Goal: Information Seeking & Learning: Learn about a topic

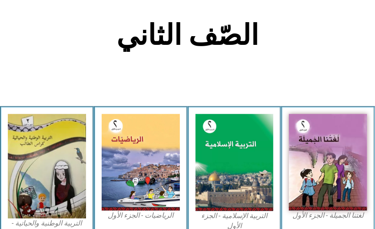
scroll to position [179, 0]
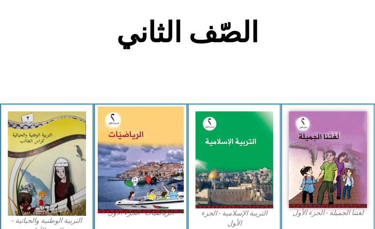
click at [134, 125] on img at bounding box center [141, 159] width 86 height 107
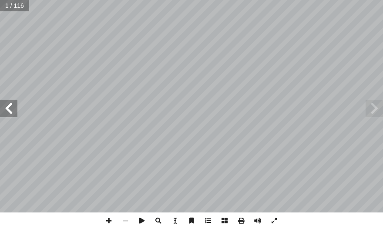
click at [8, 112] on span at bounding box center [8, 108] width 17 height 17
click at [7, 110] on span at bounding box center [8, 108] width 17 height 17
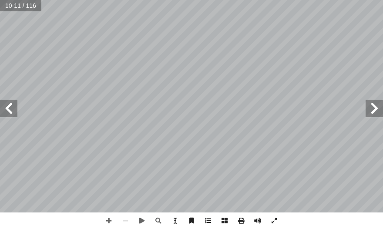
click at [8, 110] on span at bounding box center [8, 108] width 17 height 17
click at [105, 220] on span at bounding box center [108, 220] width 17 height 17
click at [109, 221] on span at bounding box center [108, 220] width 17 height 17
click at [126, 226] on span at bounding box center [125, 220] width 17 height 17
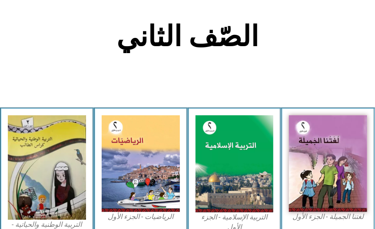
scroll to position [213, 0]
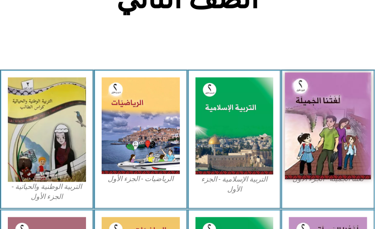
click at [345, 149] on img at bounding box center [328, 125] width 86 height 107
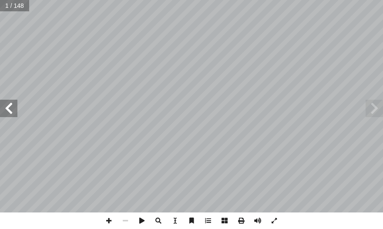
click at [10, 110] on span at bounding box center [8, 108] width 17 height 17
click at [110, 223] on span at bounding box center [108, 220] width 17 height 17
click at [10, 111] on span at bounding box center [8, 108] width 17 height 17
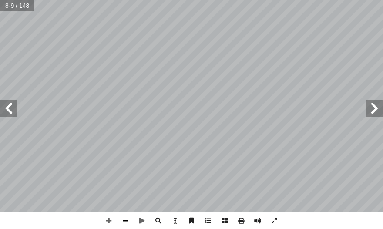
click at [124, 220] on span at bounding box center [125, 220] width 17 height 17
click at [14, 107] on span at bounding box center [8, 108] width 17 height 17
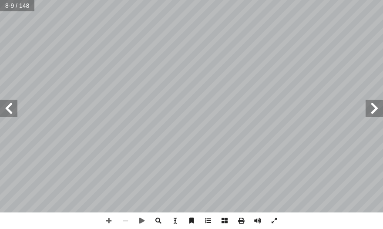
click at [14, 107] on span at bounding box center [8, 108] width 17 height 17
click at [14, 108] on span at bounding box center [8, 108] width 17 height 17
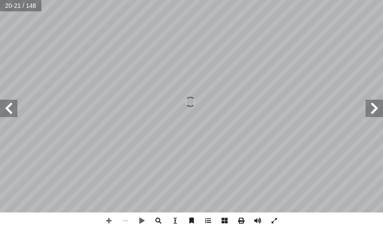
click at [14, 108] on span at bounding box center [8, 108] width 17 height 17
click at [375, 106] on span at bounding box center [373, 108] width 17 height 17
click at [10, 107] on span at bounding box center [8, 108] width 17 height 17
click at [106, 219] on span at bounding box center [108, 220] width 17 height 17
click at [108, 222] on span at bounding box center [108, 220] width 17 height 17
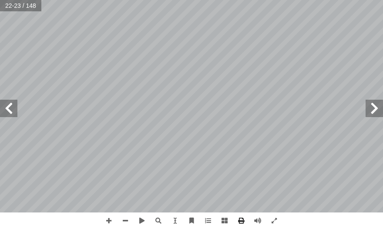
click at [374, 59] on html "الصفحة الرئيسية الصف الأول الصف الثاني الصف الثالث الصف الرابع الصف الخامس الصف…" at bounding box center [191, 29] width 383 height 59
click at [129, 218] on span at bounding box center [125, 220] width 17 height 17
click at [107, 220] on span at bounding box center [108, 220] width 17 height 17
click at [124, 222] on span at bounding box center [125, 220] width 17 height 17
click at [109, 217] on span at bounding box center [108, 220] width 17 height 17
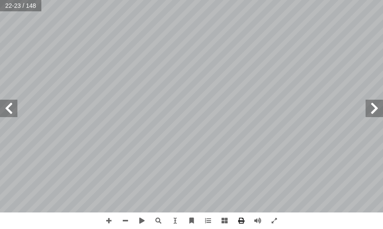
click at [14, 107] on span at bounding box center [8, 108] width 17 height 17
click at [379, 102] on span at bounding box center [373, 108] width 17 height 17
click at [151, 0] on html "الصفحة الرئيسية الصف الأول الصف الثاني الصف الثالث الصف الرابع الصف الخامس الصف…" at bounding box center [191, 29] width 383 height 59
click at [129, 220] on span at bounding box center [125, 220] width 17 height 17
